Goal: Information Seeking & Learning: Check status

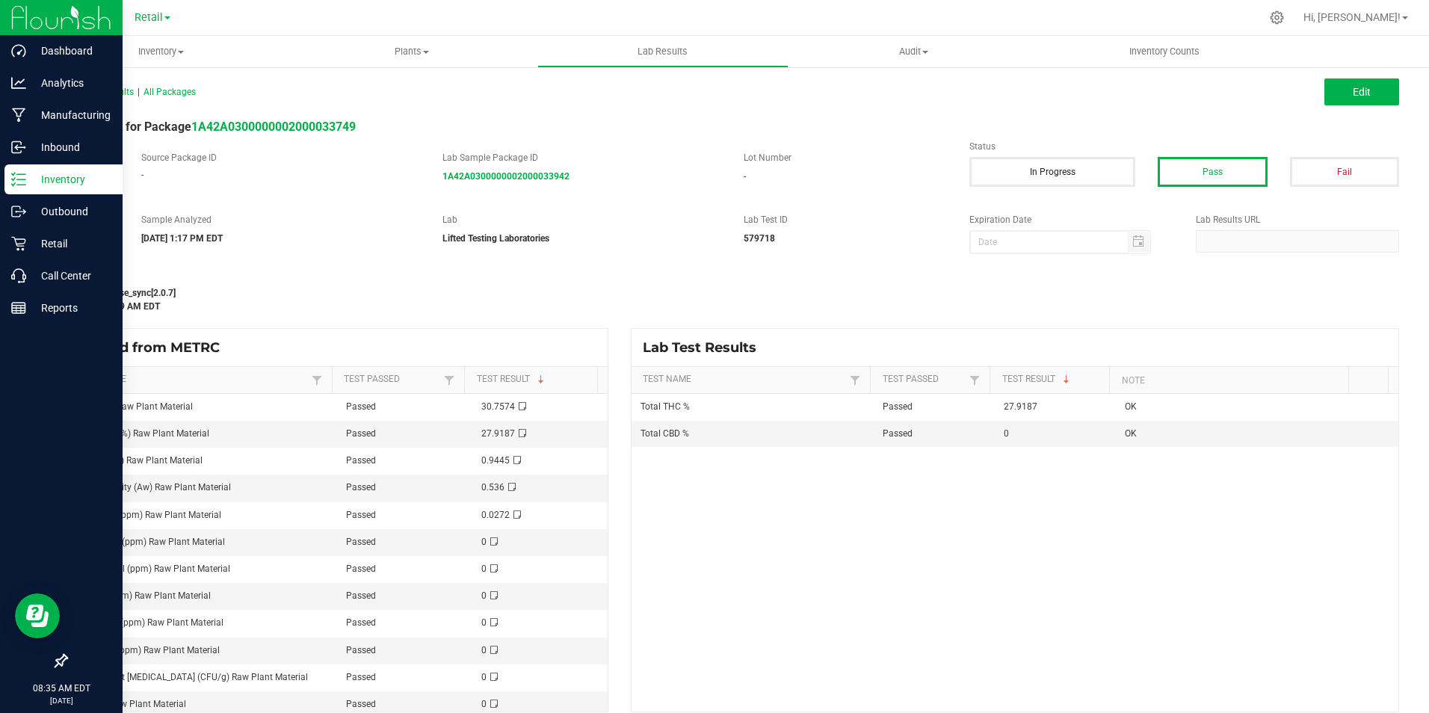
click at [13, 180] on icon at bounding box center [13, 179] width 3 height 2
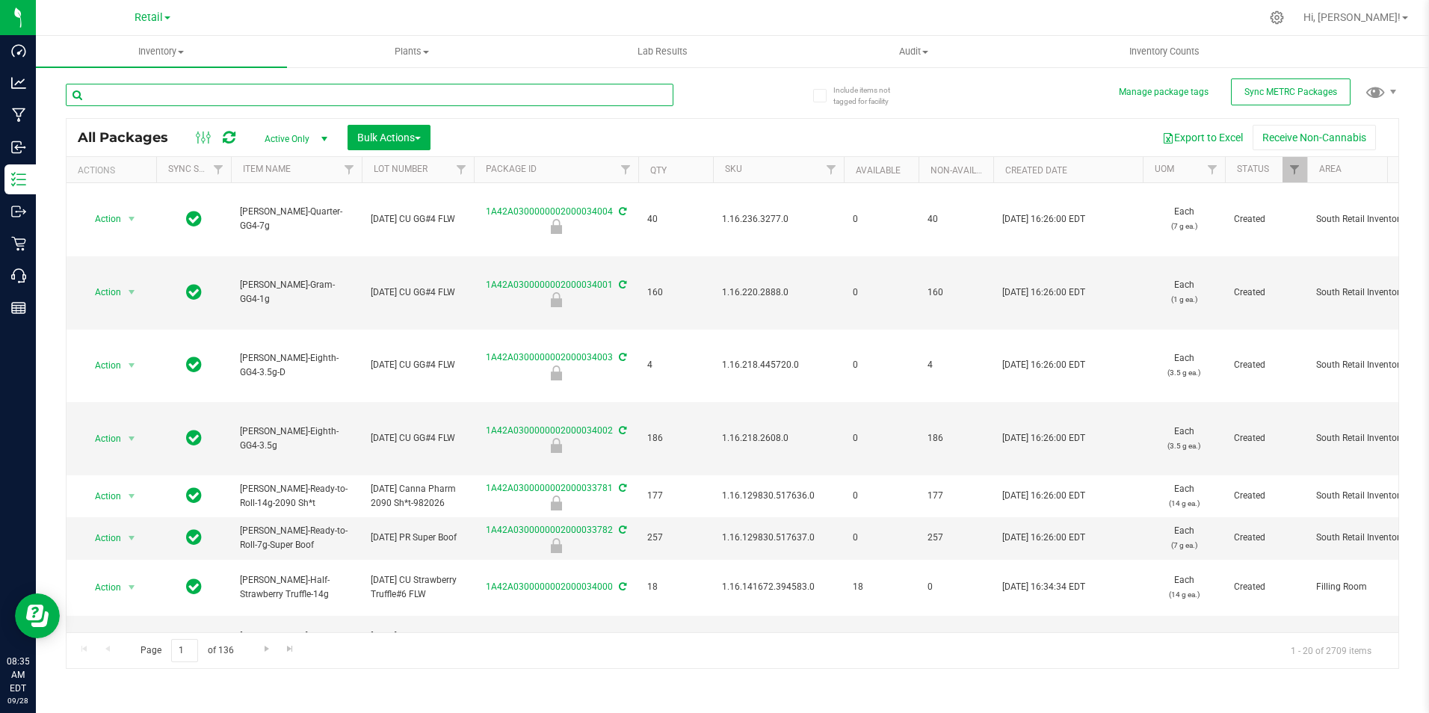
click at [226, 95] on input "text" at bounding box center [369, 95] width 607 height 22
type input "hash"
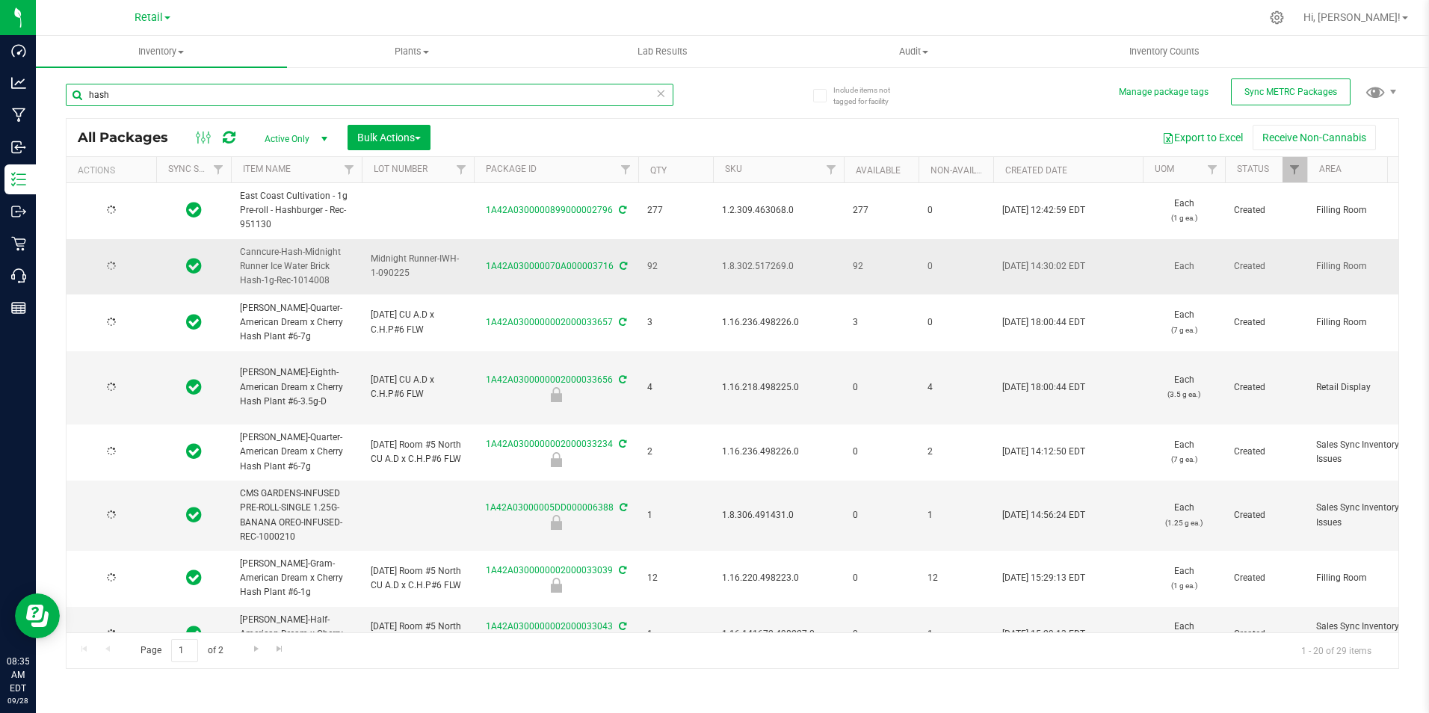
type input "[DATE]"
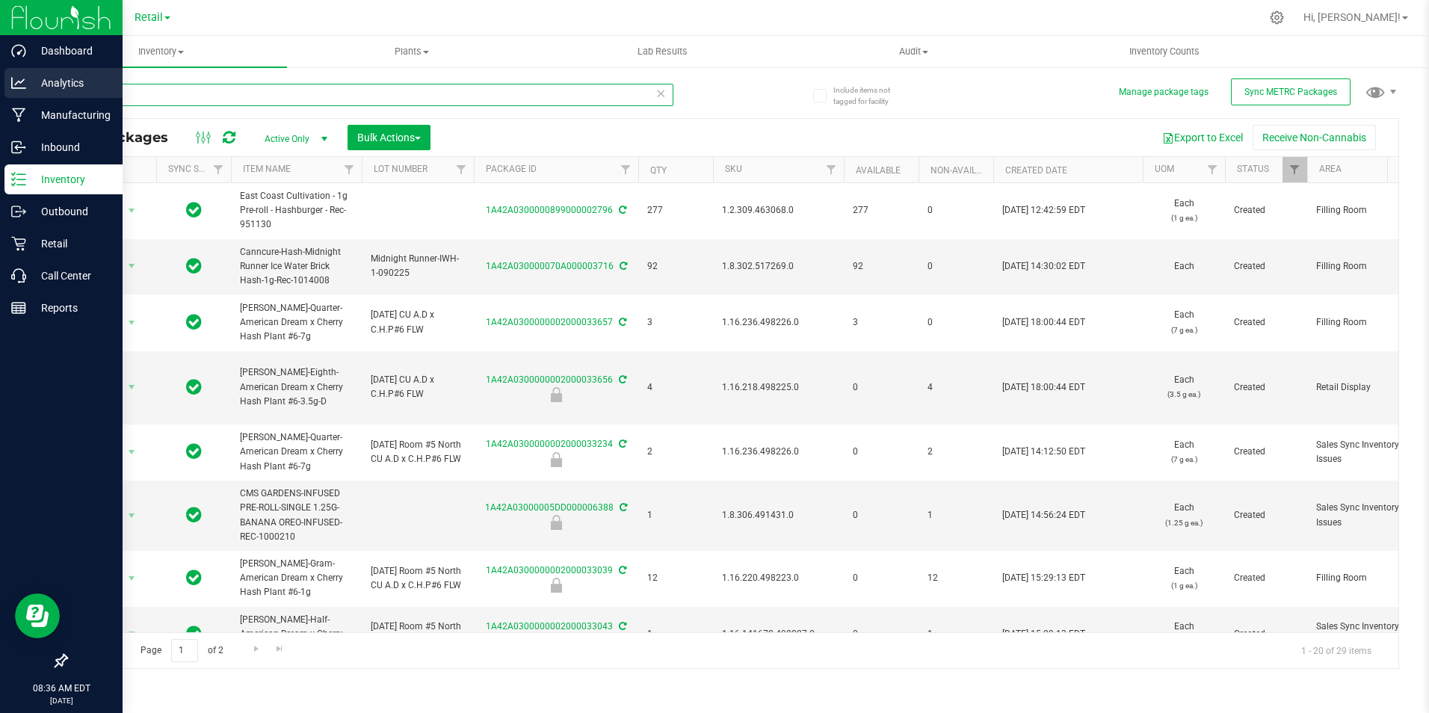
click at [45, 97] on div "Include items not tagged for facility Manage package tags Sync METRC Packages h…" at bounding box center [732, 294] width 1393 height 456
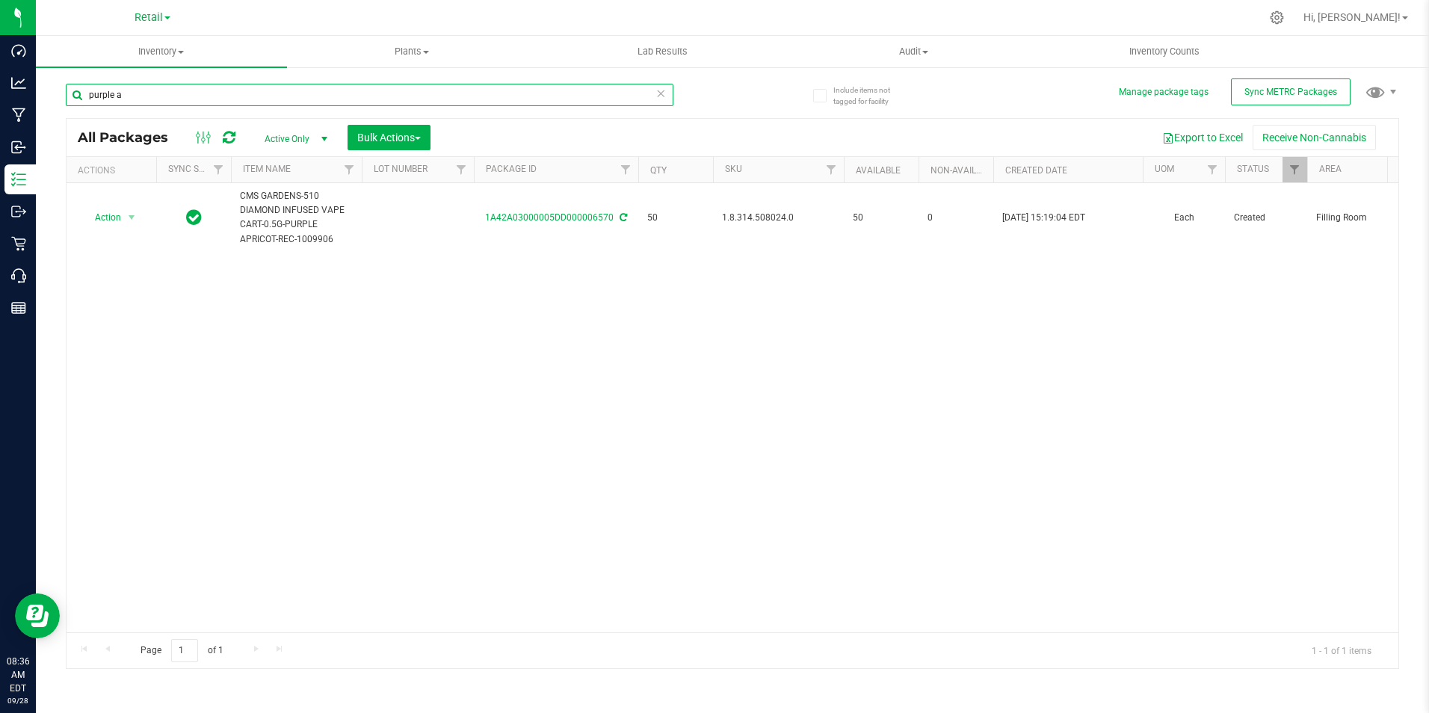
type input "purple a"
click at [114, 99] on input "purple a" at bounding box center [369, 95] width 607 height 22
click at [113, 100] on input "purple a" at bounding box center [369, 95] width 607 height 22
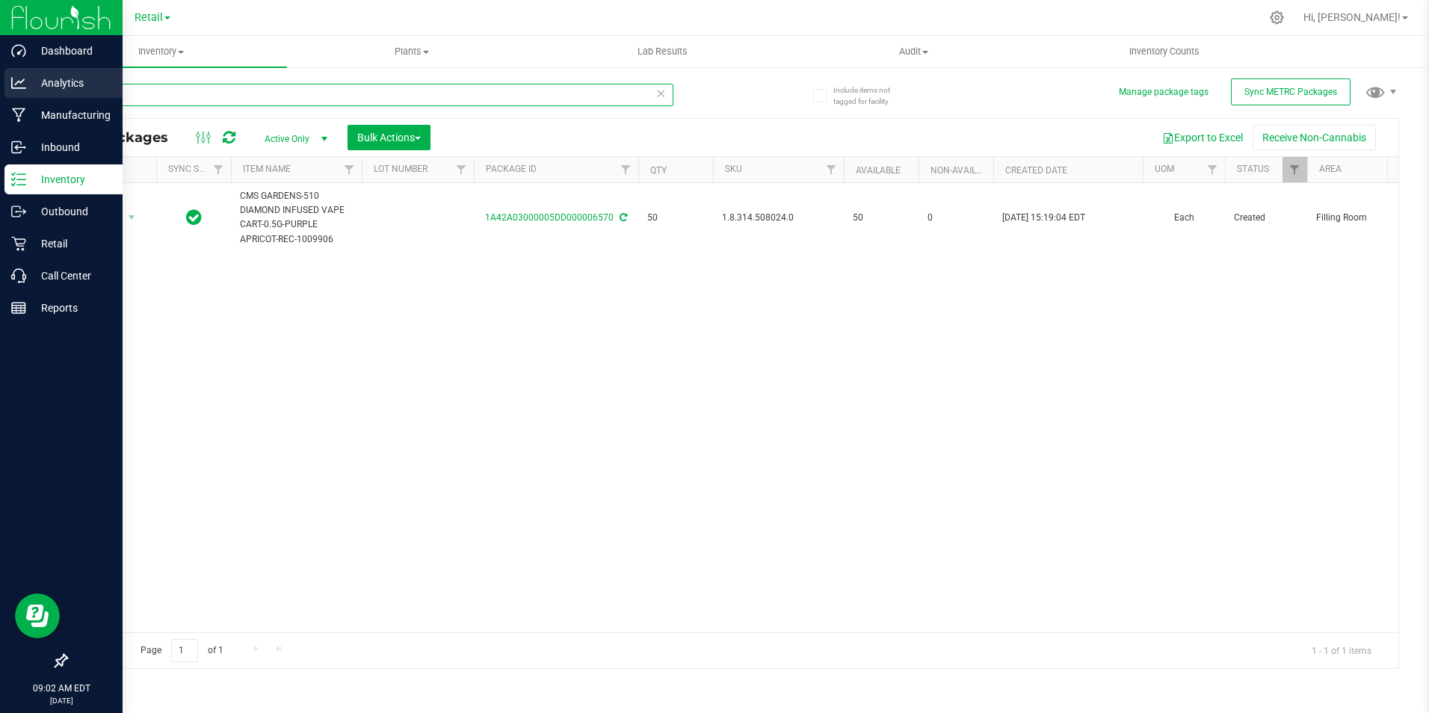
drag, startPoint x: 128, startPoint y: 99, endPoint x: 0, endPoint y: 79, distance: 129.3
click at [4, 92] on div "Dashboard Analytics Manufacturing Inbound Inventory Outbound Retail Call Center…" at bounding box center [714, 356] width 1429 height 713
type input "SLTAER-EIGHTH"
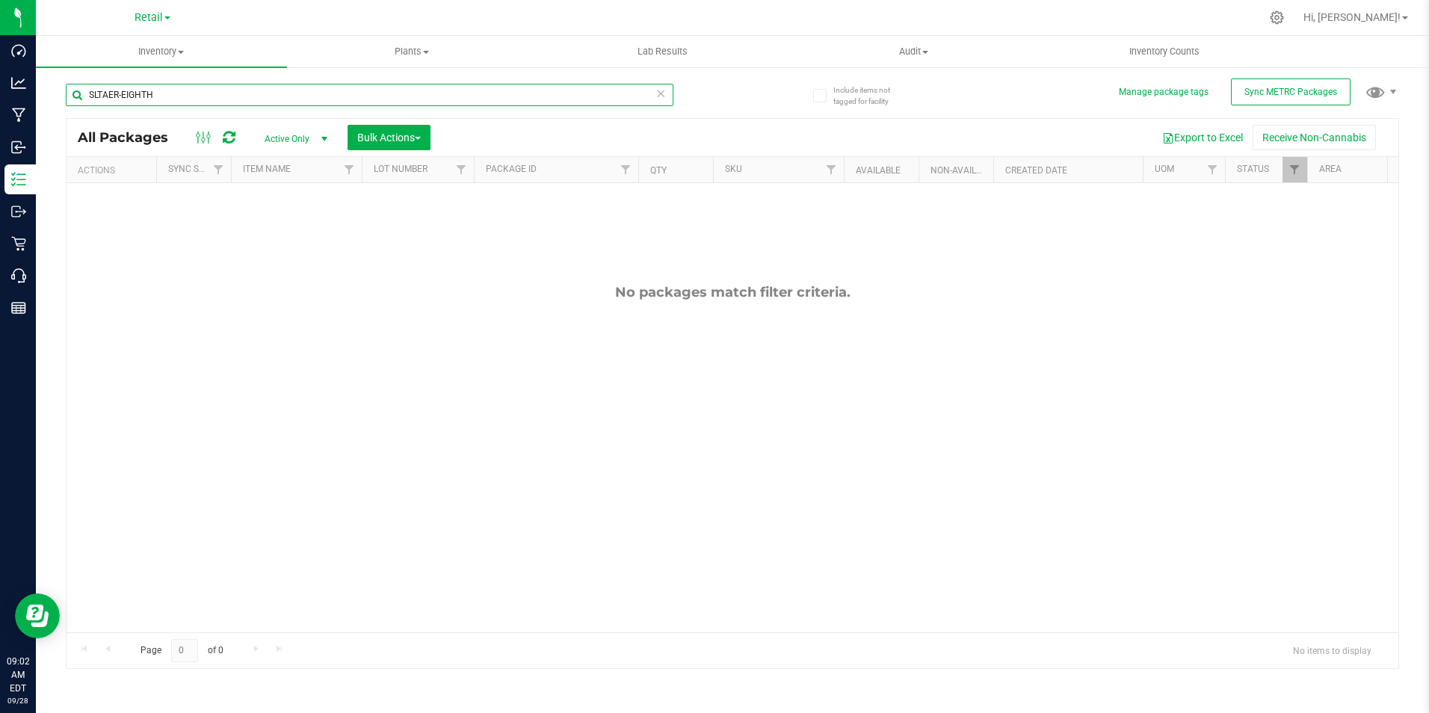
drag, startPoint x: 167, startPoint y: 94, endPoint x: -7, endPoint y: 87, distance: 174.2
click at [0, 87] on html "Dashboard Analytics Manufacturing Inbound Inventory Outbound Retail Call Center…" at bounding box center [714, 356] width 1429 height 713
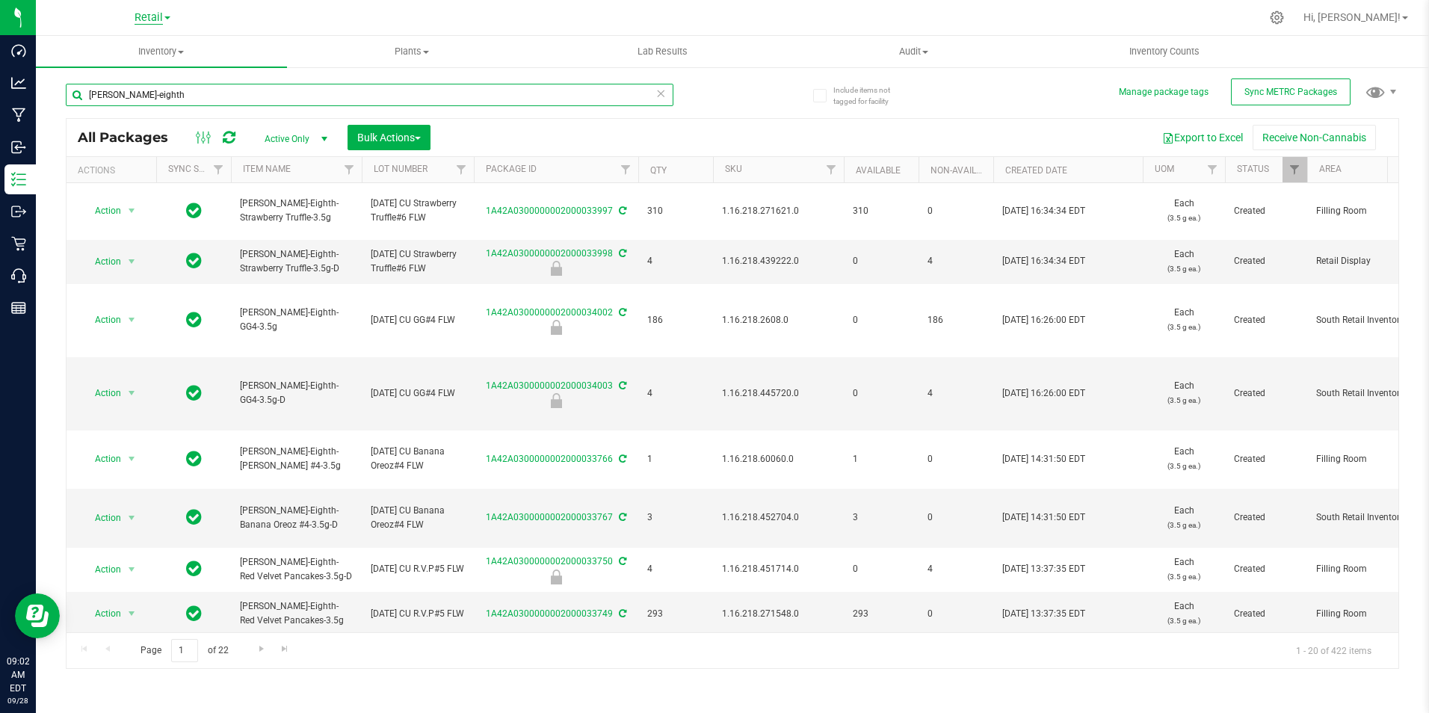
type input "[PERSON_NAME]-eighth"
click at [152, 17] on span "Retail" at bounding box center [148, 17] width 28 height 13
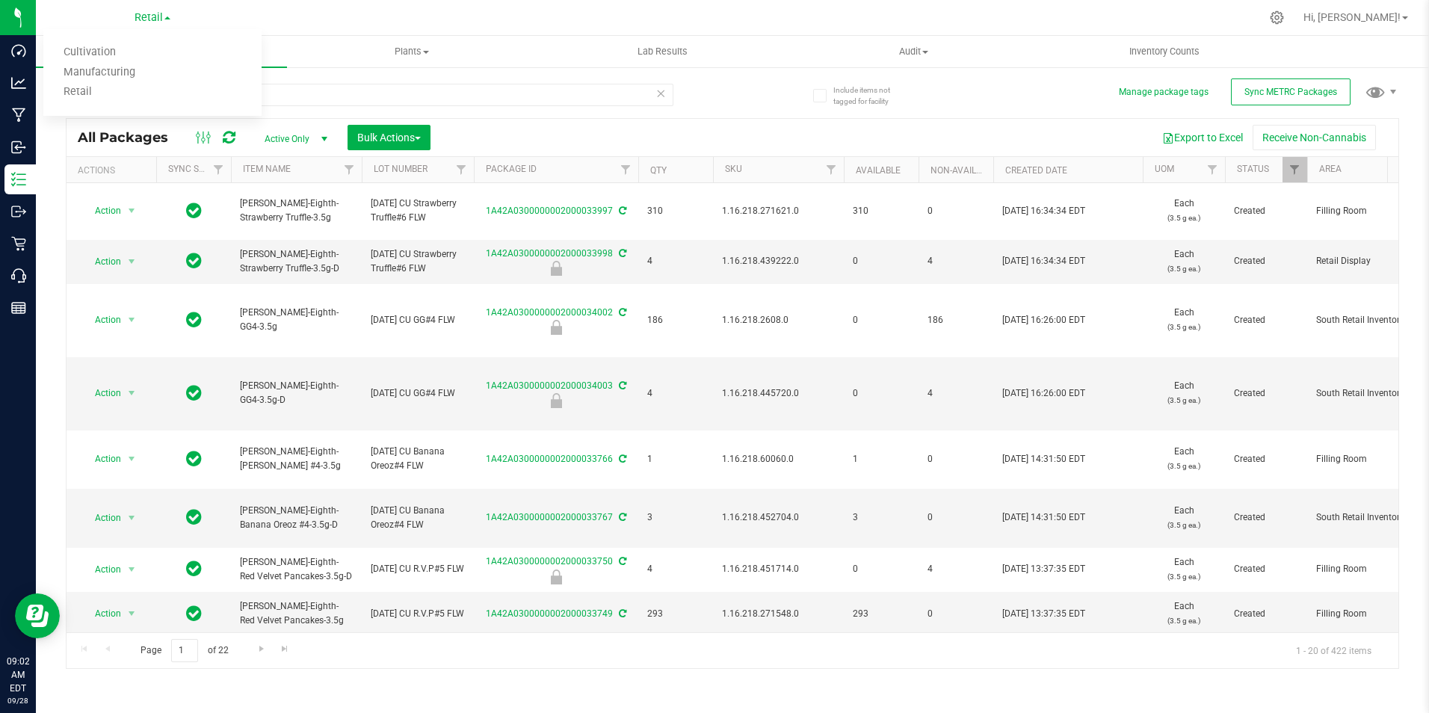
click at [148, 51] on link "Cultivation" at bounding box center [152, 53] width 218 height 20
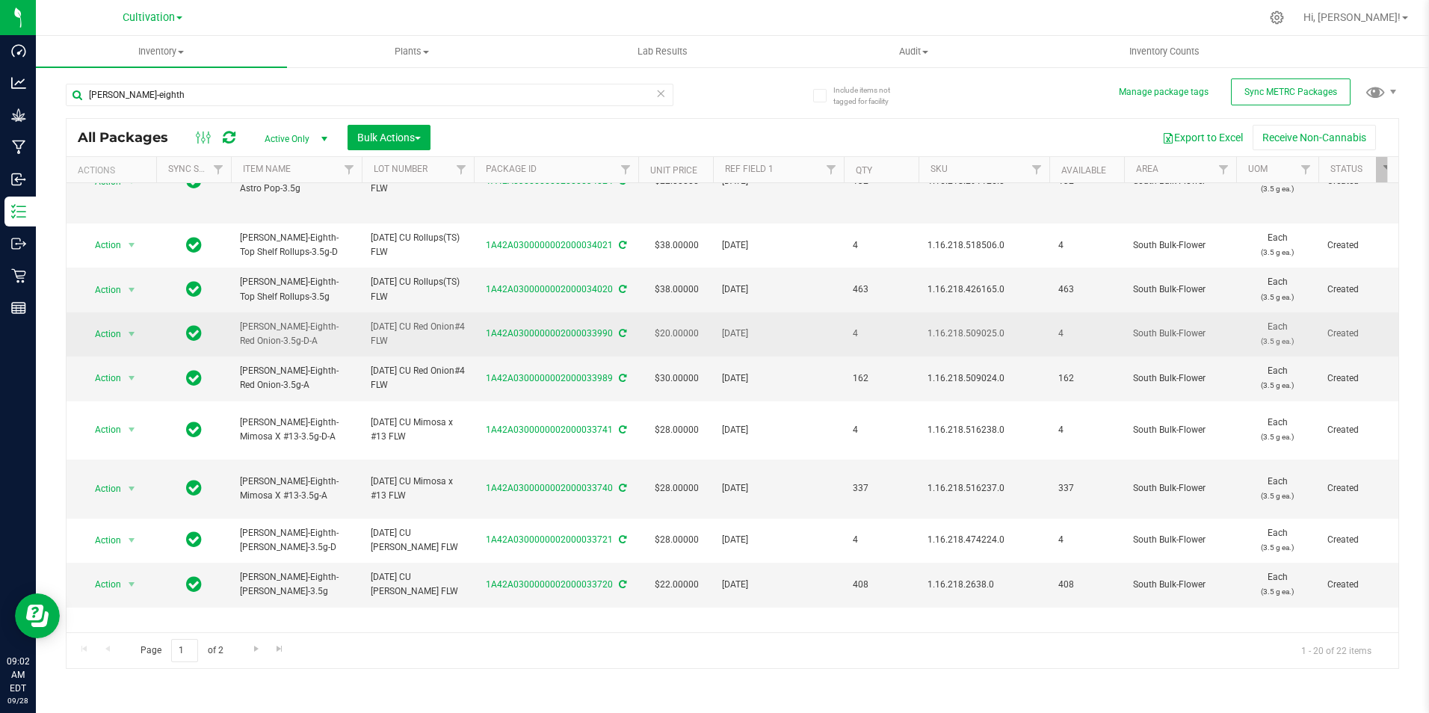
scroll to position [149, 0]
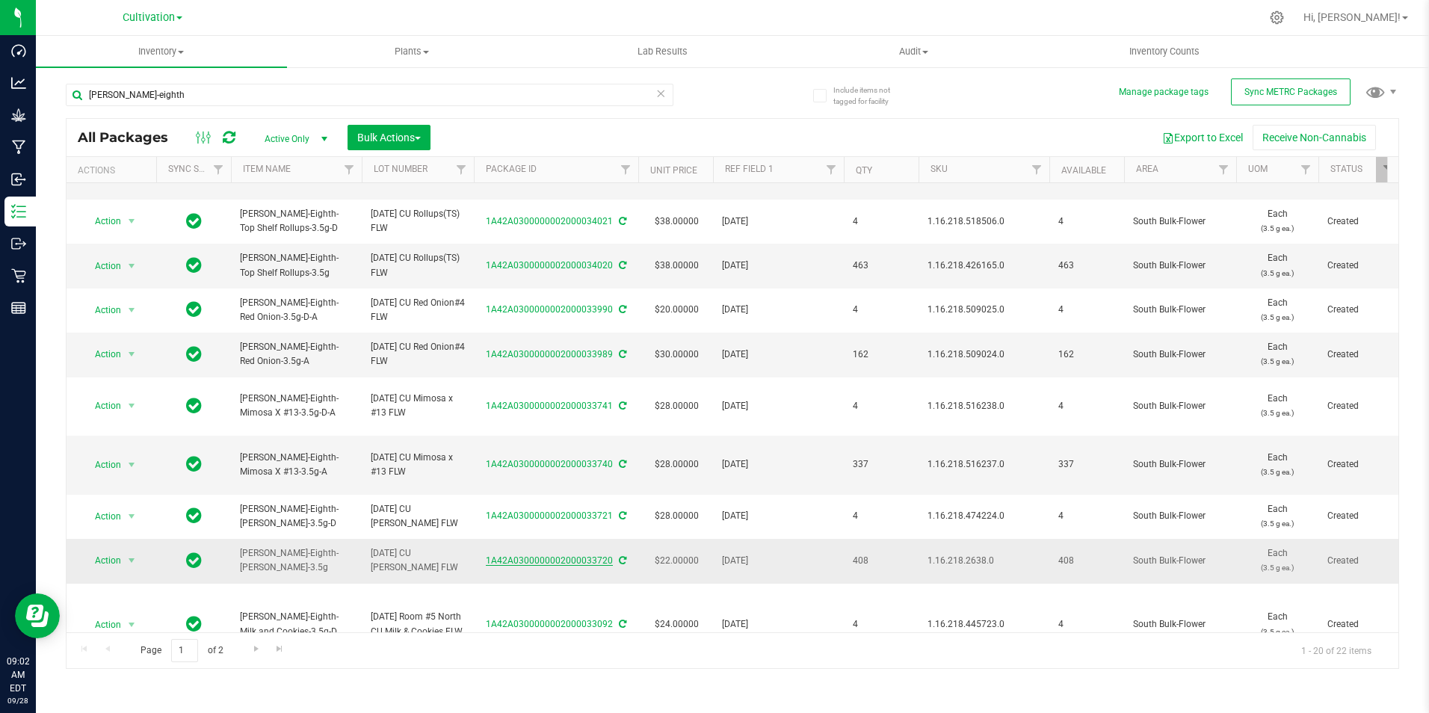
click at [571, 555] on link "1A42A0300000002000033720" at bounding box center [549, 560] width 127 height 10
